Goal: Information Seeking & Learning: Learn about a topic

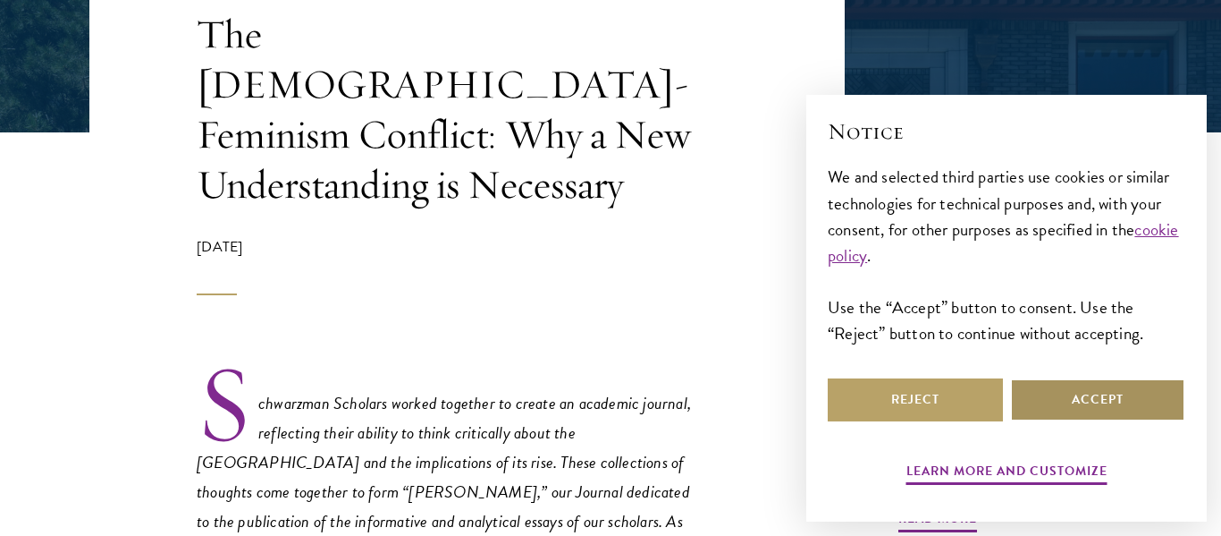
click at [1037, 407] on button "Accept" at bounding box center [1097, 399] width 175 height 43
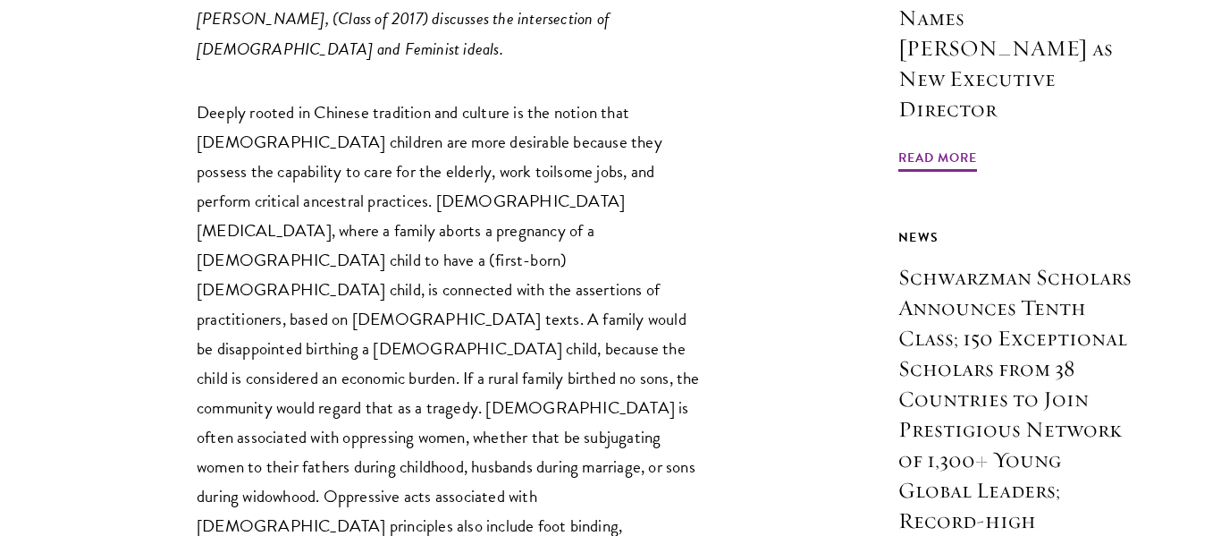
scroll to position [1077, 0]
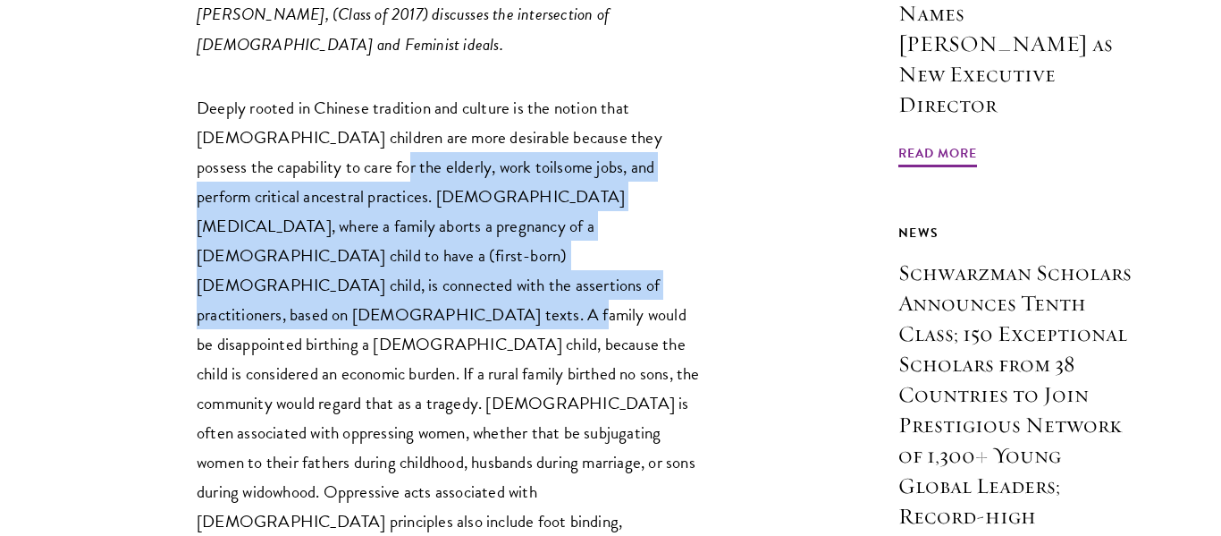
drag, startPoint x: 275, startPoint y: 77, endPoint x: 437, endPoint y: 204, distance: 206.4
click at [437, 204] on p "Deeply rooted in Chinese tradition and culture is the notion that [DEMOGRAPHIC_…" at bounding box center [452, 329] width 510 height 473
click at [432, 197] on p "Deeply rooted in Chinese tradition and culture is the notion that [DEMOGRAPHIC_…" at bounding box center [452, 329] width 510 height 473
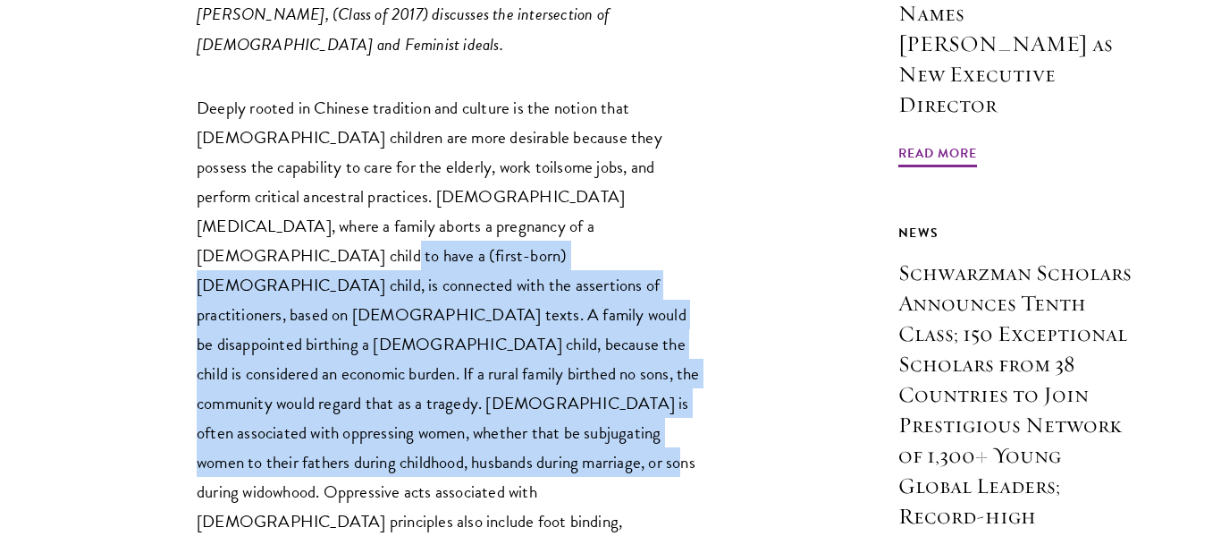
drag, startPoint x: 434, startPoint y: 156, endPoint x: 495, endPoint y: 348, distance: 201.1
click at [495, 348] on p "Deeply rooted in Chinese tradition and culture is the notion that [DEMOGRAPHIC_…" at bounding box center [452, 329] width 510 height 473
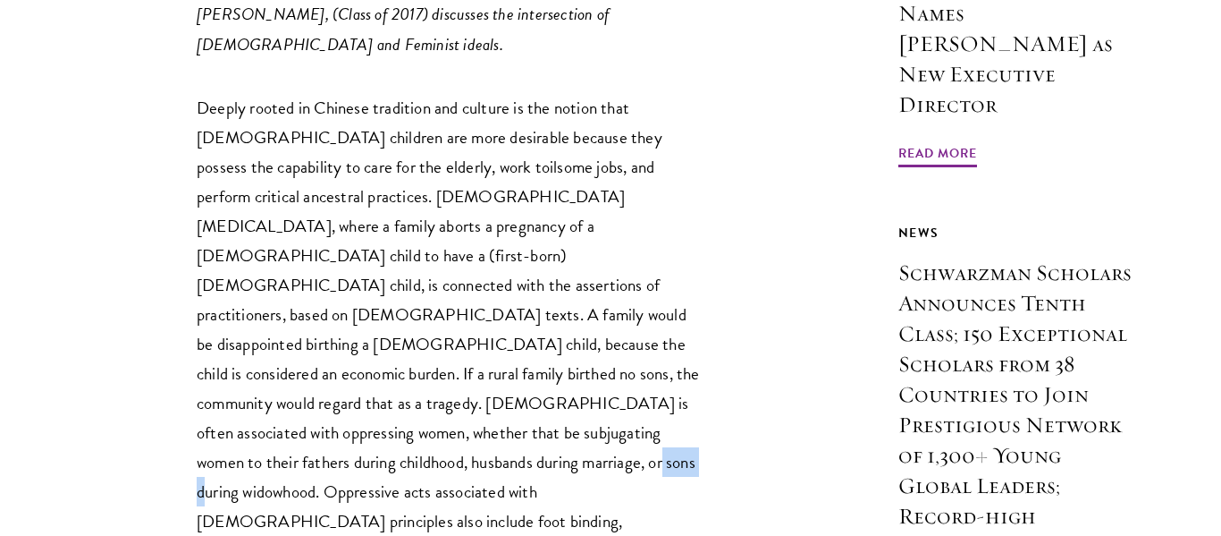
click at [495, 348] on p "Deeply rooted in Chinese tradition and culture is the notion that [DEMOGRAPHIC_…" at bounding box center [452, 329] width 510 height 473
click at [494, 341] on p "Deeply rooted in Chinese tradition and culture is the notion that [DEMOGRAPHIC_…" at bounding box center [452, 329] width 510 height 473
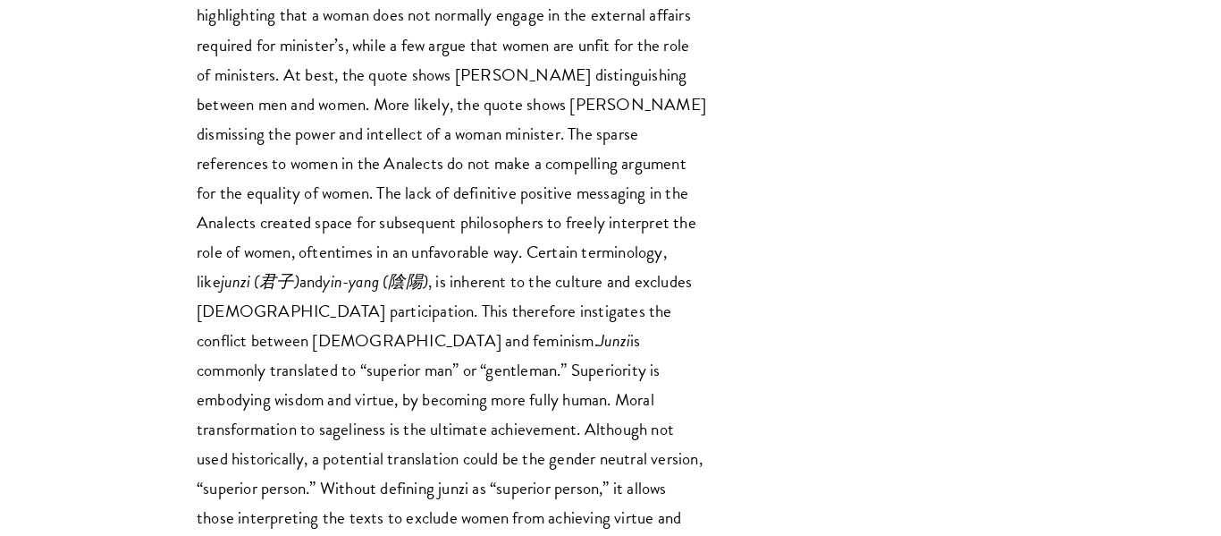
scroll to position [3377, 0]
